Goal: Task Accomplishment & Management: Use online tool/utility

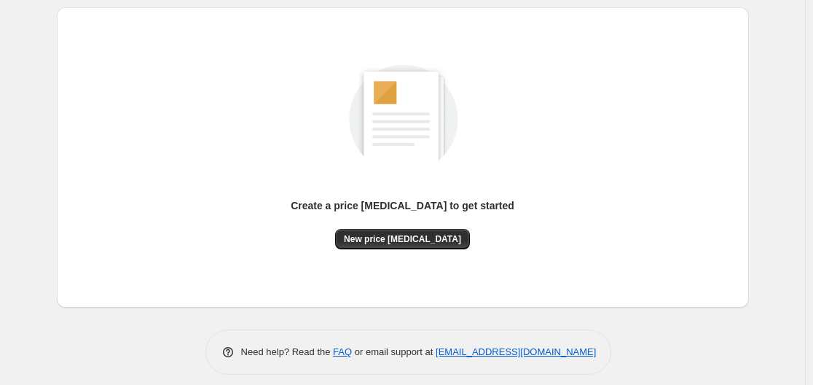
scroll to position [161, 0]
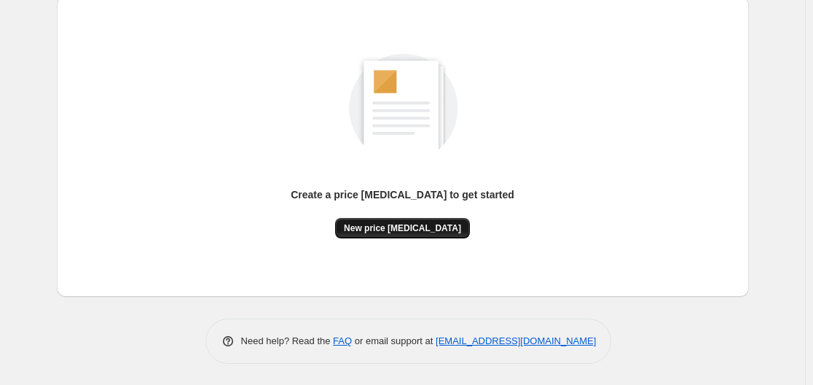
click at [405, 228] on span "New price [MEDICAL_DATA]" at bounding box center [402, 228] width 117 height 12
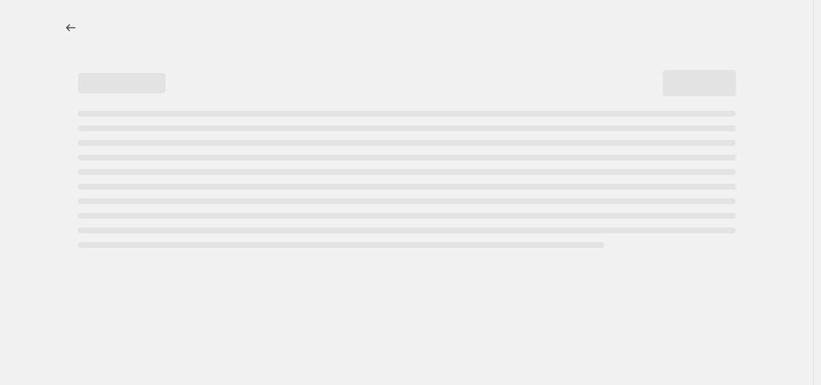
select select "percentage"
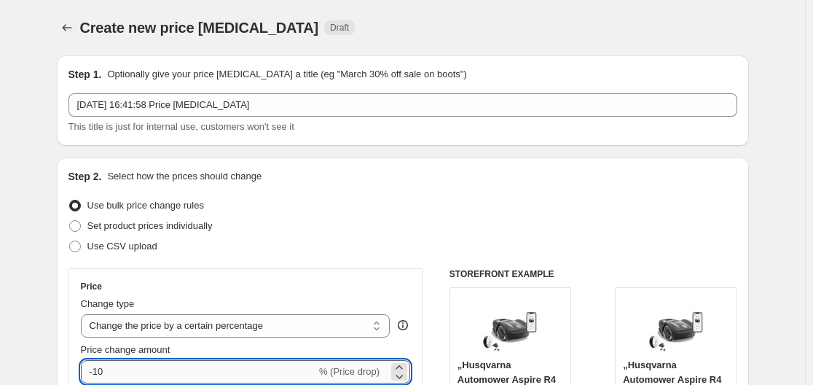
click at [241, 366] on input "-10" at bounding box center [198, 371] width 235 height 23
type input "-1"
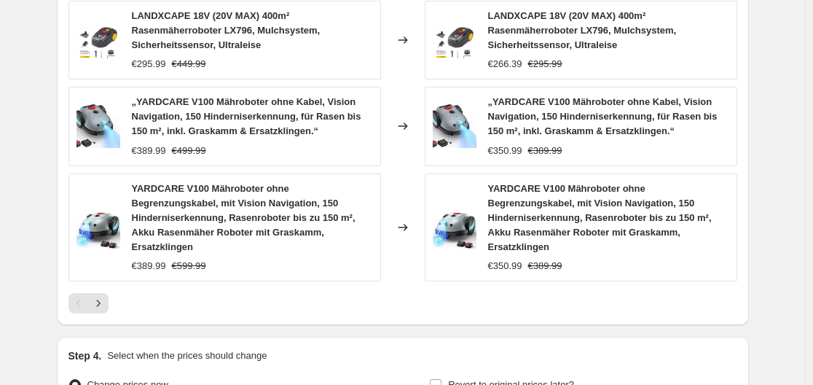
scroll to position [1198, 0]
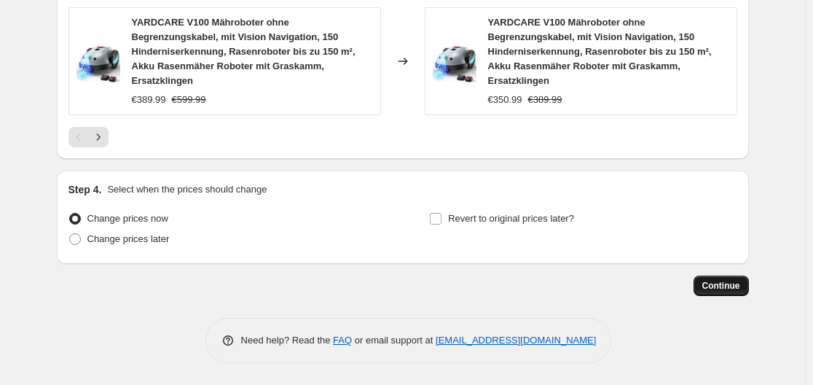
type input "-30"
click at [732, 280] on span "Continue" at bounding box center [721, 286] width 38 height 12
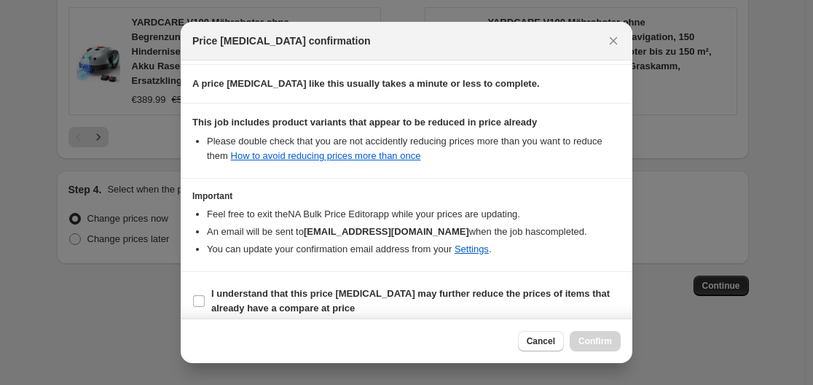
scroll to position [229, 0]
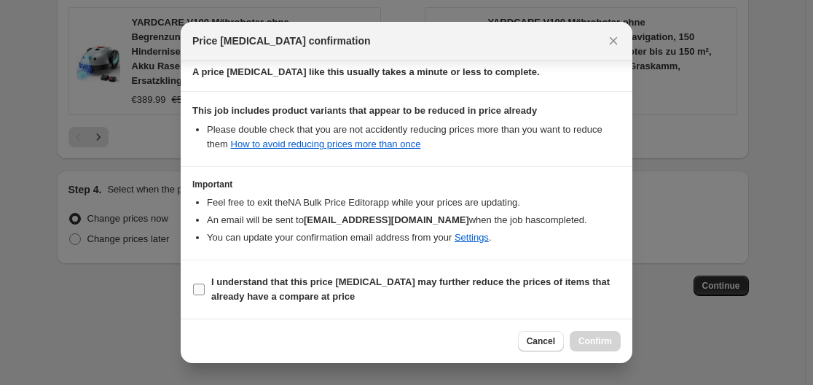
click at [230, 297] on b "I understand that this price [MEDICAL_DATA] may further reduce the prices of it…" at bounding box center [410, 289] width 399 height 26
click at [205, 295] on input "I understand that this price [MEDICAL_DATA] may further reduce the prices of it…" at bounding box center [199, 289] width 12 height 12
checkbox input "true"
click at [598, 345] on span "Confirm" at bounding box center [596, 341] width 34 height 12
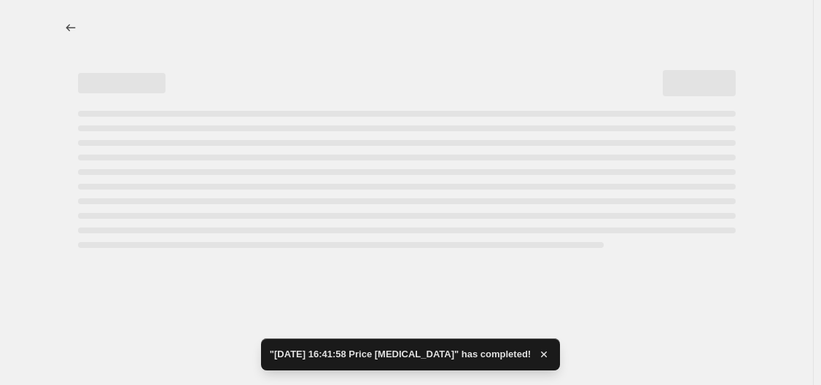
select select "percentage"
